Goal: Find contact information: Find contact information

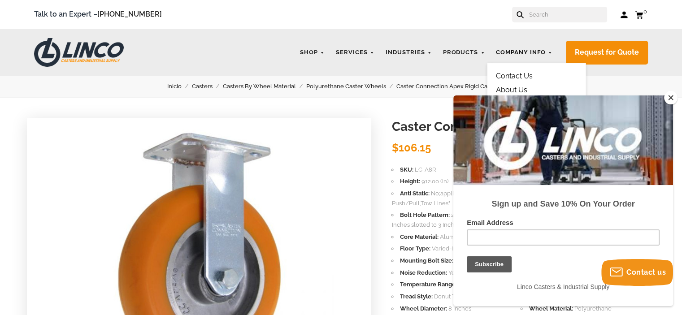
click at [536, 54] on link "Company Info" at bounding box center [523, 52] width 65 height 17
click at [525, 73] on link "Contact Us" at bounding box center [514, 76] width 37 height 9
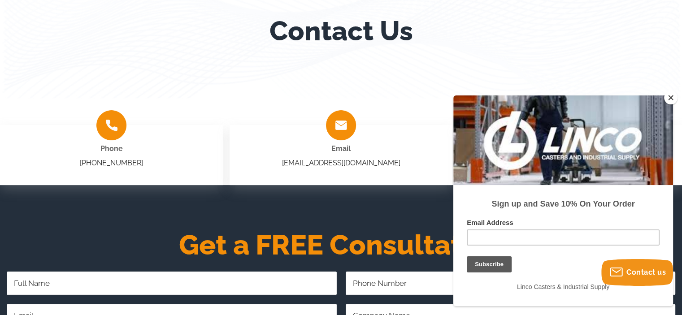
click at [670, 99] on button "Close" at bounding box center [670, 97] width 13 height 13
